Goal: Task Accomplishment & Management: Use online tool/utility

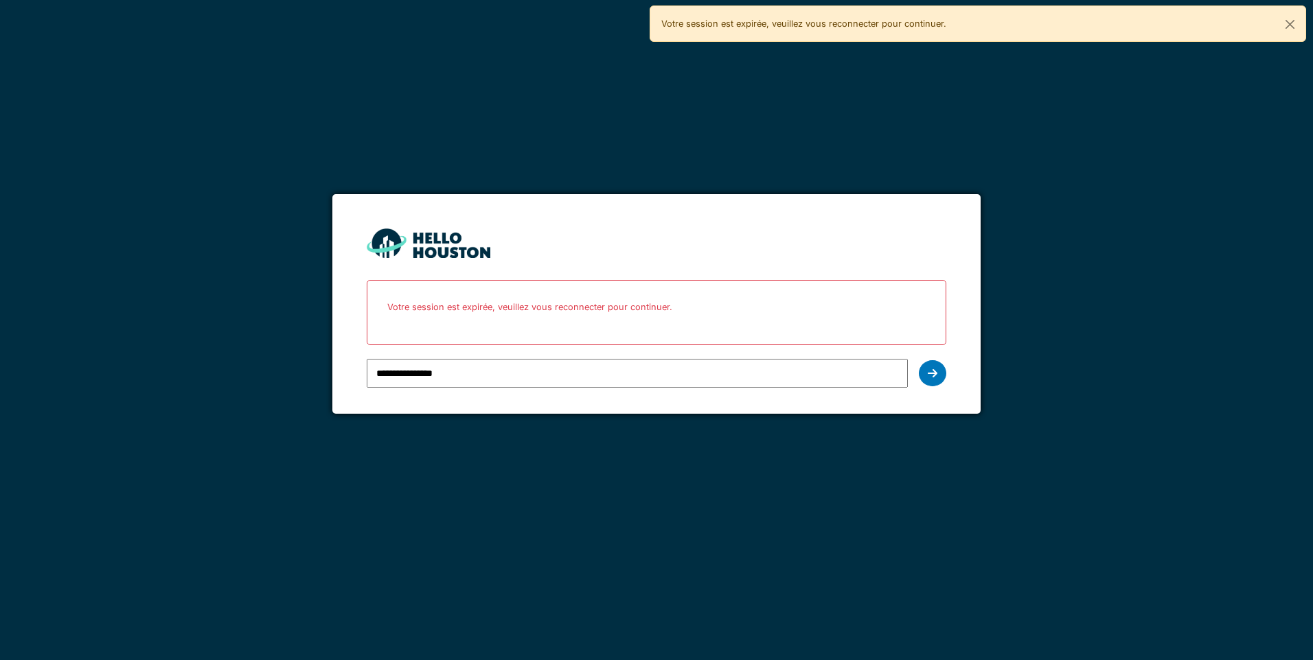
click at [936, 371] on icon at bounding box center [932, 373] width 10 height 11
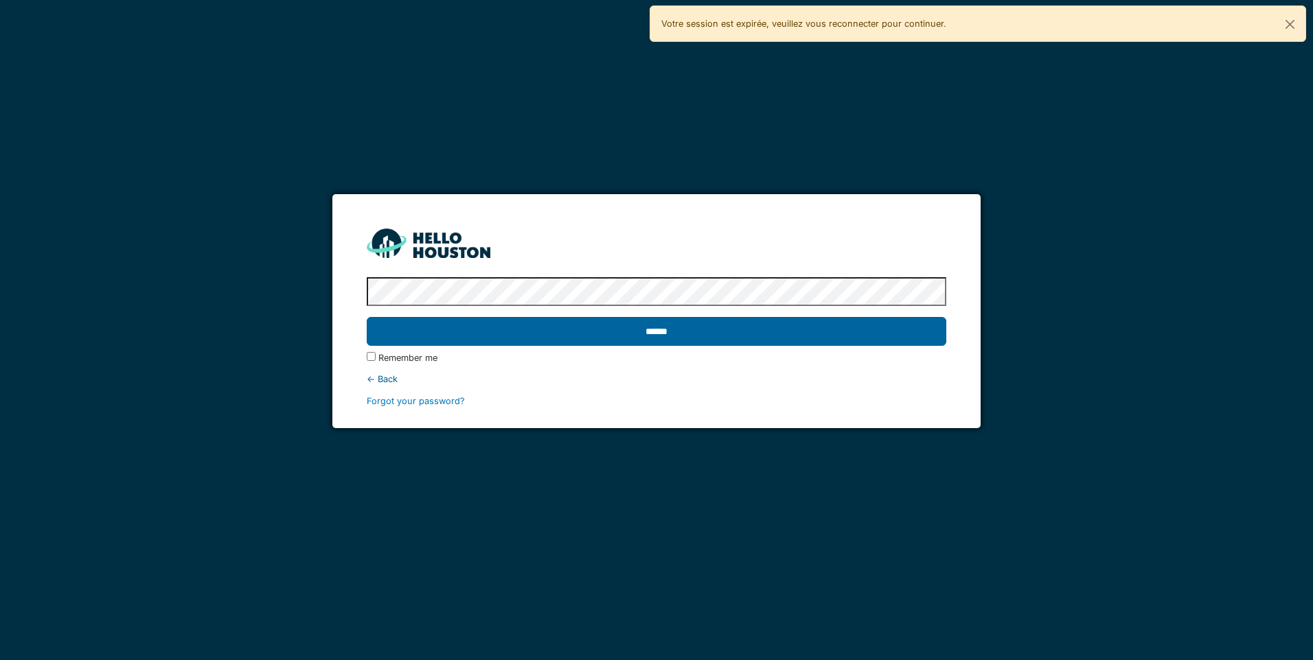
click at [874, 333] on input "******" at bounding box center [656, 331] width 579 height 29
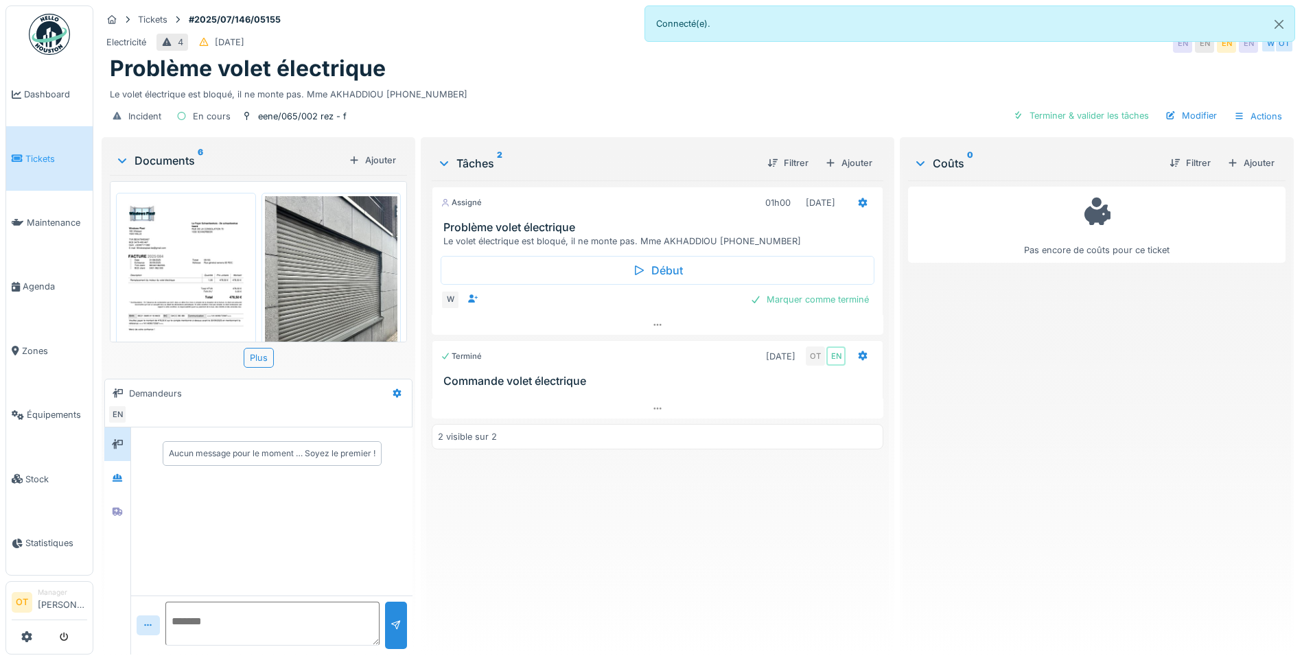
click at [183, 270] on img at bounding box center [185, 290] width 133 height 188
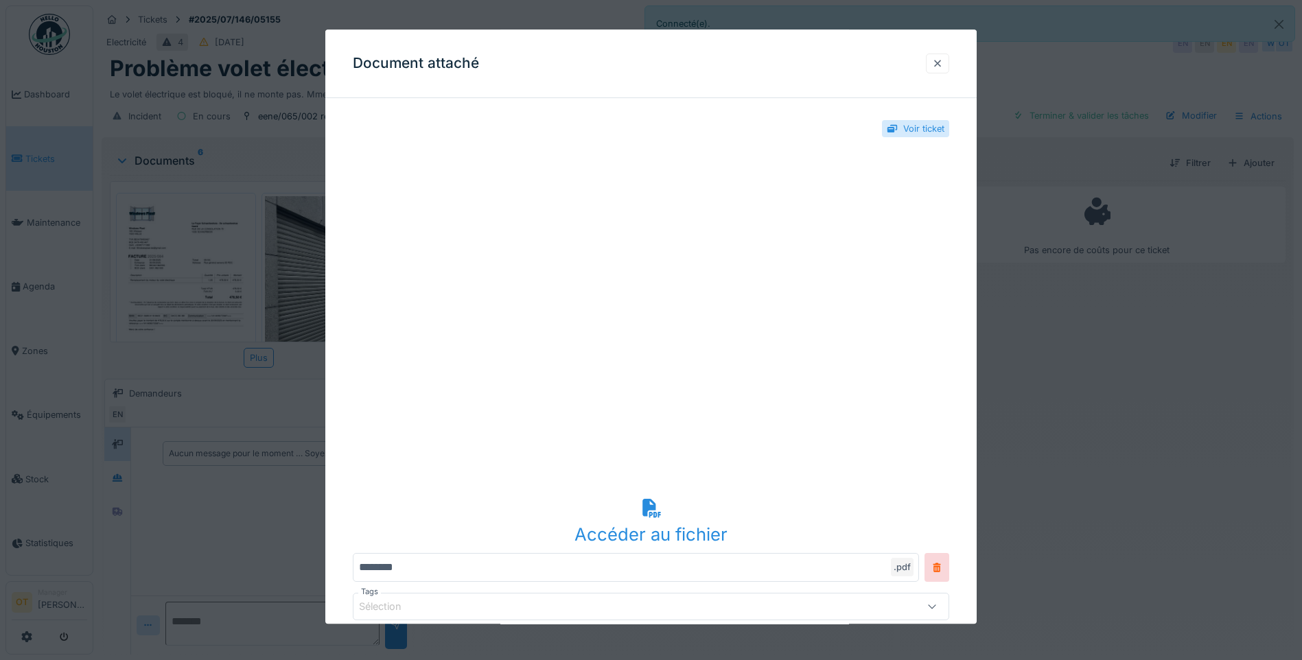
click at [943, 60] on div at bounding box center [937, 63] width 11 height 13
